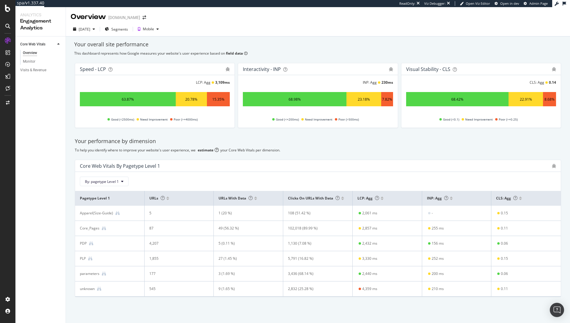
click at [304, 37] on div "Your overall site performance This dashboard represents how Google measures you…" at bounding box center [318, 180] width 504 height 286
click at [39, 69] on div "Visits & Revenue" at bounding box center [33, 70] width 26 height 6
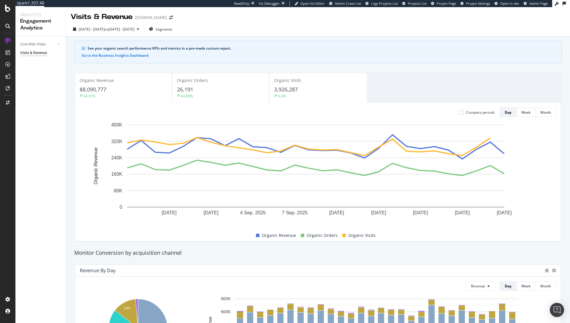
click at [173, 66] on div "See your organic search performance KPIs and metrics in a pre-made custom repor…" at bounding box center [318, 311] width 504 height 549
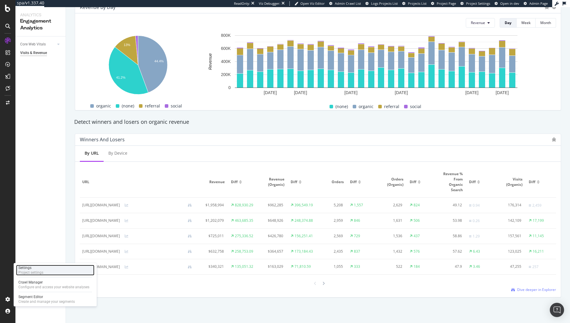
click at [41, 271] on div "Project settings" at bounding box center [30, 272] width 25 height 5
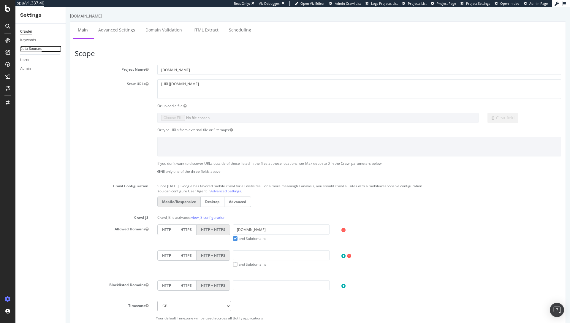
click at [34, 46] on div "Data Sources" at bounding box center [30, 49] width 21 height 6
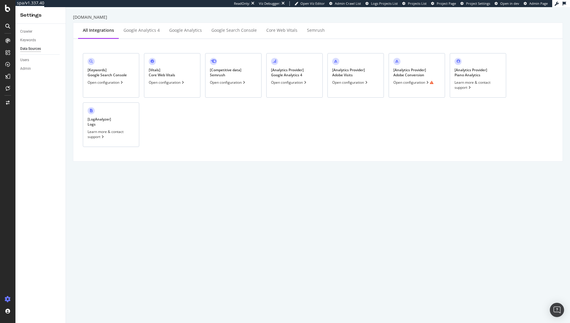
click at [414, 84] on div "Open configuration" at bounding box center [413, 82] width 40 height 5
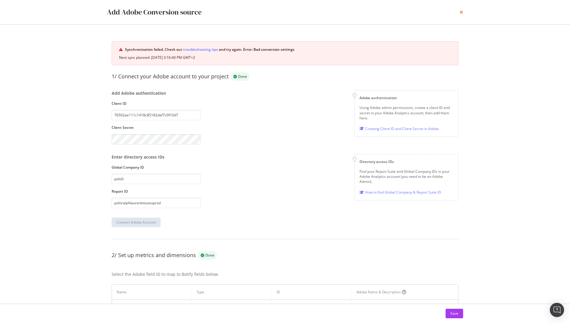
click at [462, 12] on icon "times" at bounding box center [461, 12] width 4 height 5
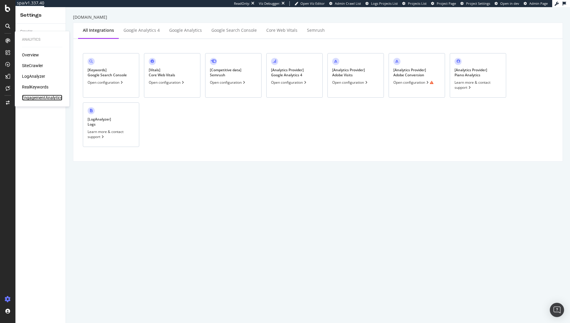
click at [39, 97] on div "EngagementAnalytics" at bounding box center [42, 98] width 40 height 6
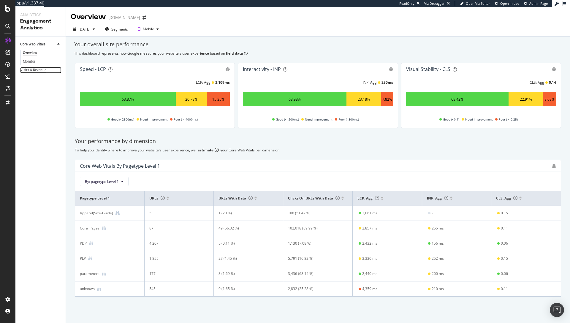
click at [42, 69] on div "Visits & Revenue" at bounding box center [33, 70] width 26 height 6
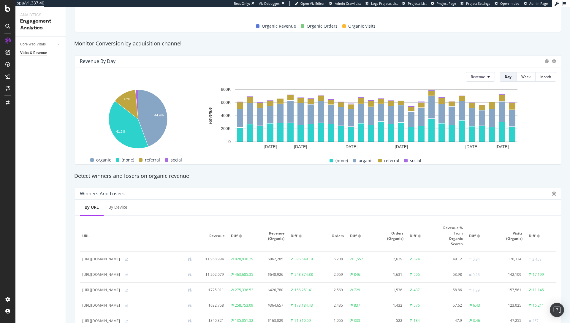
scroll to position [218, 0]
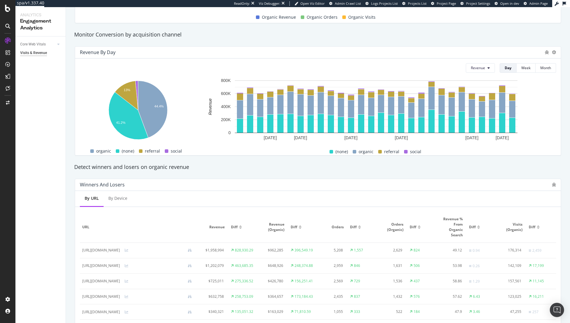
click at [53, 77] on div "Core Web Vitals Overview Monitor Visits & Revenue" at bounding box center [40, 180] width 50 height 286
click at [9, 104] on div at bounding box center [8, 102] width 14 height 9
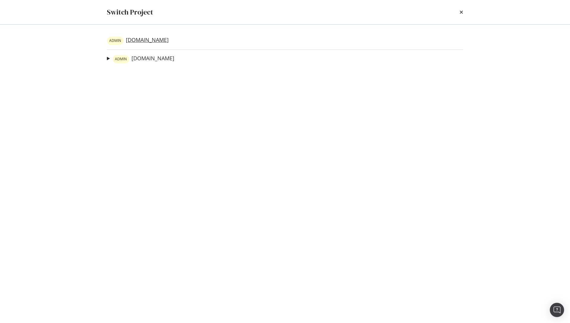
click at [151, 39] on link "ADMIN [DOMAIN_NAME]" at bounding box center [138, 41] width 62 height 8
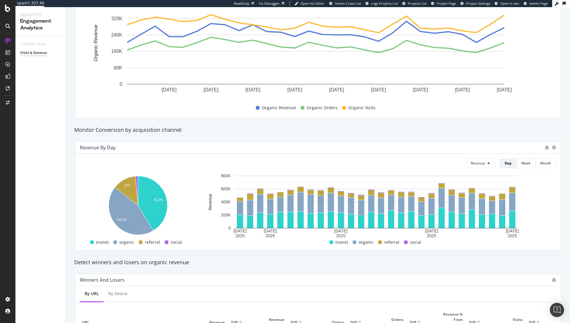
scroll to position [111, 0]
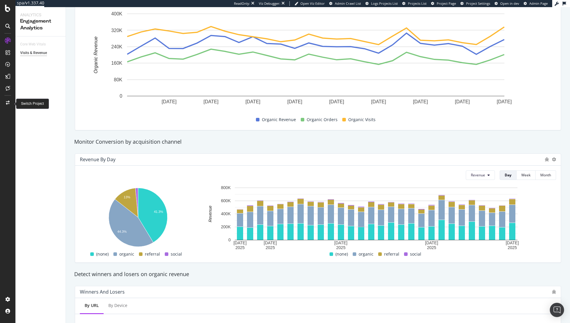
click at [6, 101] on icon at bounding box center [8, 103] width 4 height 4
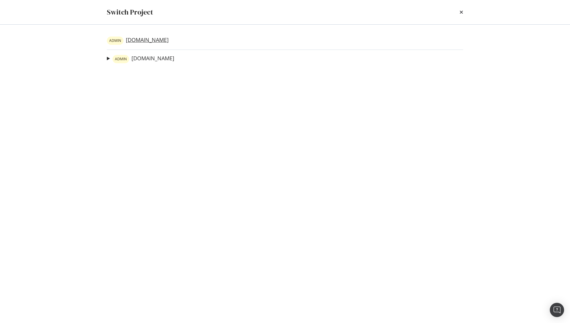
click at [164, 41] on link "ADMIN [DOMAIN_NAME]" at bounding box center [138, 41] width 62 height 8
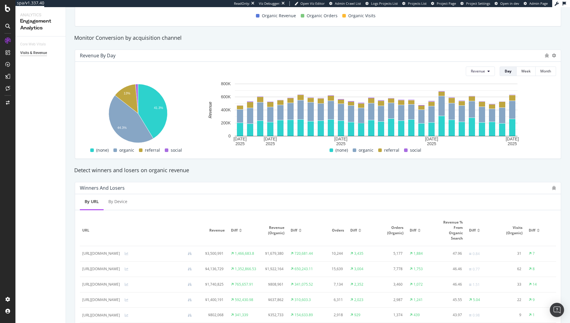
scroll to position [226, 0]
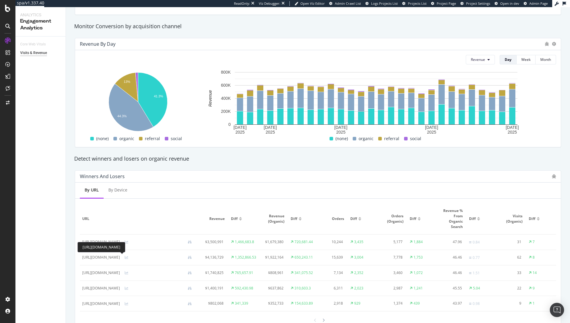
drag, startPoint x: 112, startPoint y: 257, endPoint x: 140, endPoint y: 257, distance: 27.3
click at [120, 257] on div "[URL][DOMAIN_NAME]" at bounding box center [101, 257] width 38 height 5
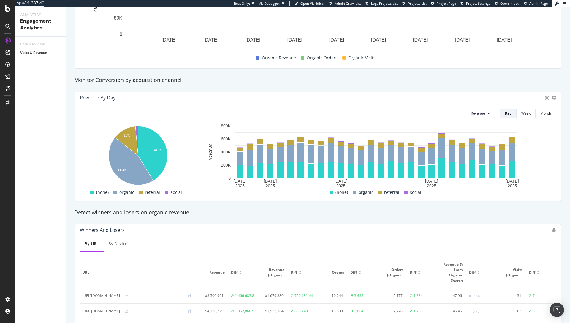
scroll to position [165, 0]
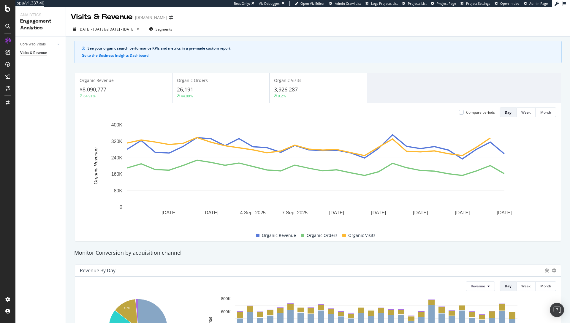
scroll to position [268, 0]
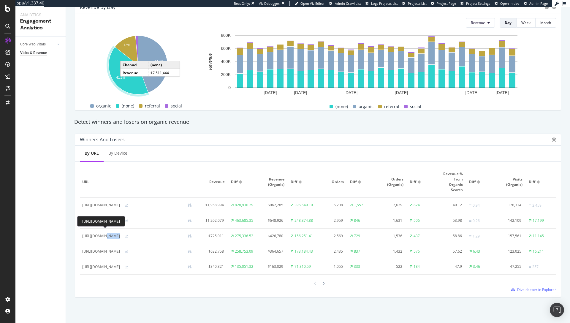
drag, startPoint x: 128, startPoint y: 231, endPoint x: 103, endPoint y: 231, distance: 24.6
click at [103, 233] on div "[URL][DOMAIN_NAME]" at bounding box center [139, 236] width 114 height 6
drag, startPoint x: 128, startPoint y: 247, endPoint x: 104, endPoint y: 247, distance: 24.3
click at [104, 249] on div "[URL][DOMAIN_NAME]" at bounding box center [139, 252] width 114 height 6
drag, startPoint x: 129, startPoint y: 263, endPoint x: 103, endPoint y: 262, distance: 25.3
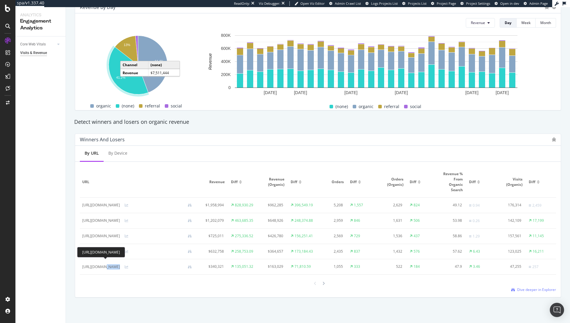
click at [103, 264] on div "[URL][DOMAIN_NAME]" at bounding box center [139, 267] width 114 height 6
click at [181, 154] on div "By URL By Device" at bounding box center [318, 154] width 486 height 16
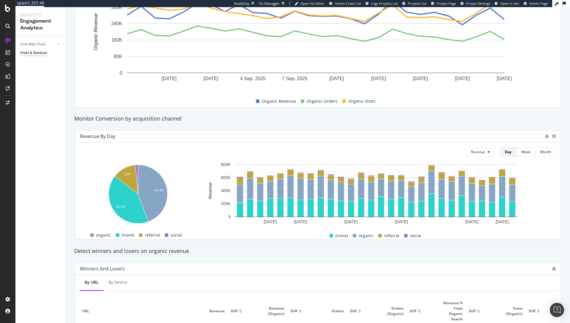
scroll to position [23, 0]
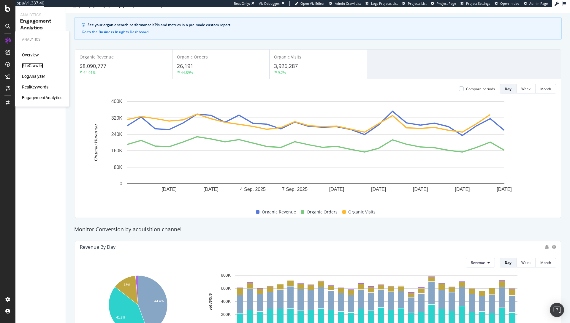
click at [34, 66] on div "SiteCrawler" at bounding box center [32, 66] width 21 height 6
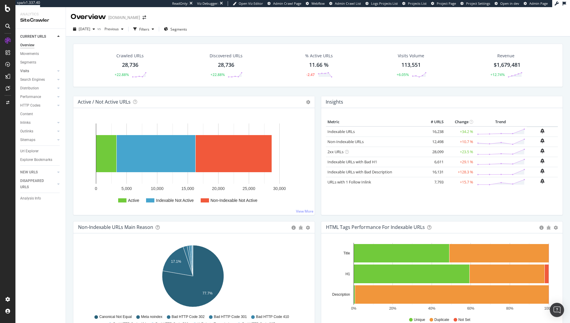
drag, startPoint x: 25, startPoint y: 71, endPoint x: 33, endPoint y: 71, distance: 7.7
click at [25, 71] on div "Visits" at bounding box center [24, 71] width 9 height 6
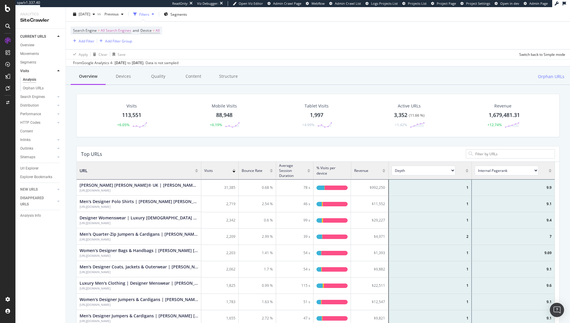
click at [319, 26] on div "Search Engine = All Search Engines and Device = All Add Filter Add Filter Group" at bounding box center [318, 36] width 494 height 28
